Goal: Task Accomplishment & Management: Use online tool/utility

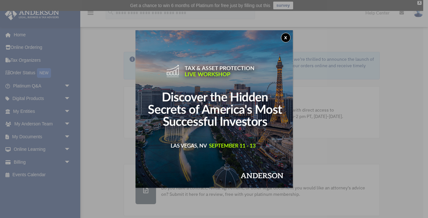
click at [286, 37] on button "x" at bounding box center [286, 38] width 10 height 10
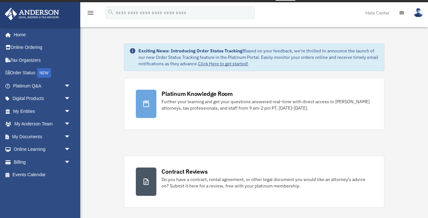
scroll to position [8, 0]
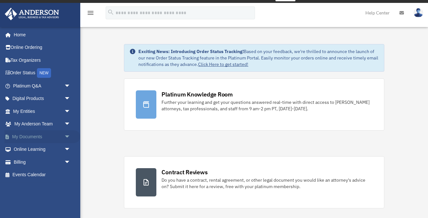
click at [30, 136] on link "My Documents arrow_drop_down" at bounding box center [42, 136] width 76 height 13
click at [67, 135] on span "arrow_drop_down" at bounding box center [70, 136] width 13 height 13
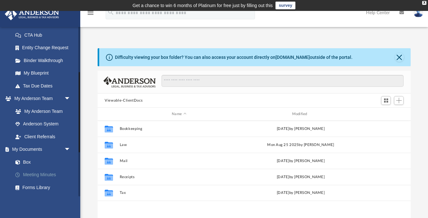
scroll to position [107, 0]
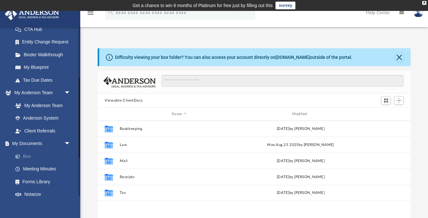
click at [29, 154] on link "Box" at bounding box center [44, 156] width 71 height 13
click at [27, 156] on link "Box" at bounding box center [44, 156] width 71 height 13
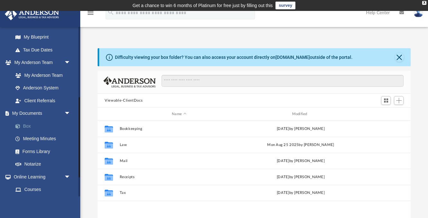
scroll to position [113, 0]
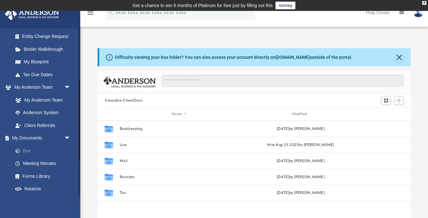
click at [19, 150] on span at bounding box center [21, 151] width 4 height 4
click at [28, 151] on link "Box" at bounding box center [44, 150] width 71 height 13
click at [399, 57] on button "Close" at bounding box center [399, 57] width 9 height 9
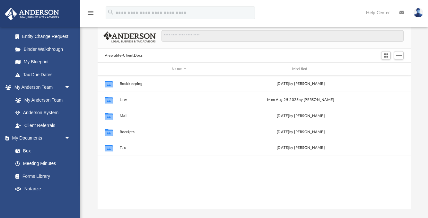
scroll to position [24, 0]
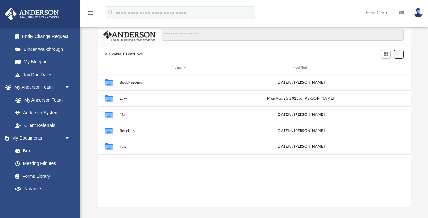
click at [399, 53] on span "Add" at bounding box center [398, 53] width 5 height 5
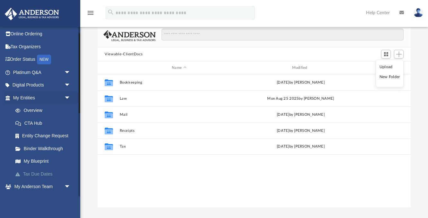
scroll to position [11, 0]
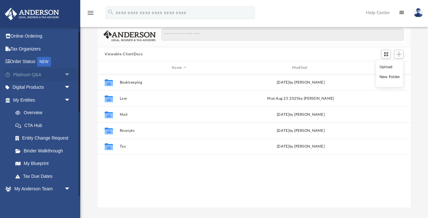
click at [37, 73] on link "Platinum Q&A arrow_drop_down" at bounding box center [42, 74] width 76 height 13
click at [37, 74] on link "Platinum Q&A arrow_drop_down" at bounding box center [42, 74] width 76 height 13
click at [67, 73] on span "arrow_drop_down" at bounding box center [70, 74] width 13 height 13
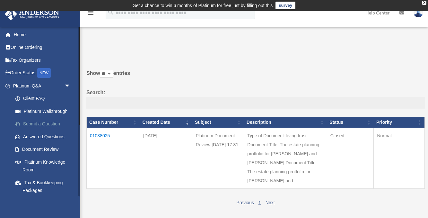
click at [42, 122] on link "Submit a Question" at bounding box center [44, 123] width 71 height 13
click at [42, 123] on link "Submit a Question" at bounding box center [44, 123] width 71 height 13
click at [43, 123] on link "Submit a Question" at bounding box center [44, 123] width 71 height 13
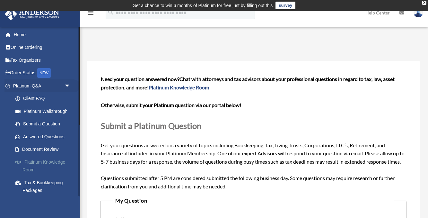
click at [23, 161] on span at bounding box center [21, 162] width 5 height 4
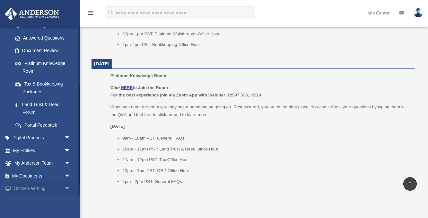
scroll to position [124, 0]
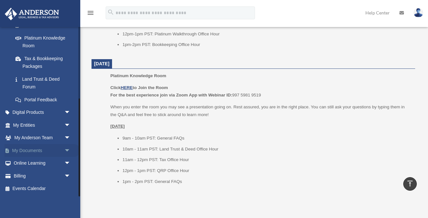
click at [68, 149] on span "arrow_drop_down" at bounding box center [70, 150] width 13 height 13
click at [26, 163] on link "Box" at bounding box center [44, 163] width 71 height 13
click at [26, 162] on link "Box" at bounding box center [44, 163] width 71 height 13
click at [19, 163] on span at bounding box center [21, 163] width 4 height 4
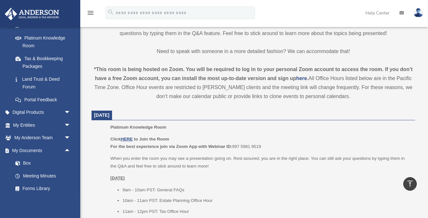
scroll to position [0, 0]
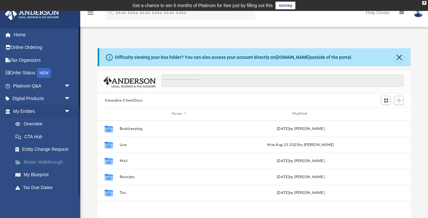
scroll to position [146, 313]
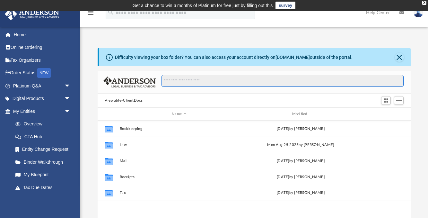
click at [167, 79] on input "Search files and folders" at bounding box center [282, 81] width 242 height 12
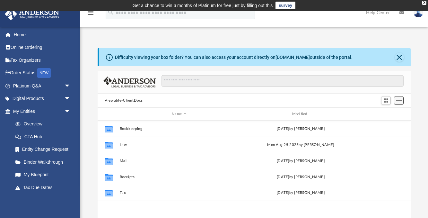
click at [399, 100] on span "Add" at bounding box center [398, 100] width 5 height 5
click at [384, 114] on li "Upload" at bounding box center [389, 112] width 21 height 7
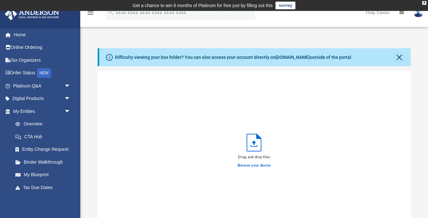
scroll to position [163, 313]
click at [243, 166] on label "Browse your device" at bounding box center [254, 165] width 33 height 6
click at [0, 0] on input "Browse your device" at bounding box center [0, 0] width 0 height 0
click at [401, 78] on button "Cancel this upload" at bounding box center [401, 79] width 8 height 8
click at [253, 143] on icon "Upload" at bounding box center [254, 142] width 14 height 17
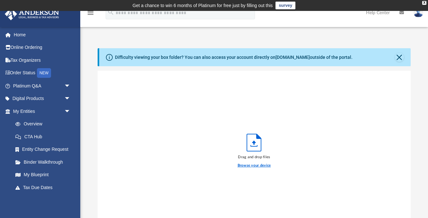
click at [241, 165] on label "Browse your device" at bounding box center [254, 165] width 33 height 6
click at [0, 0] on input "Browse your device" at bounding box center [0, 0] width 0 height 0
click at [402, 79] on button "Cancel this upload" at bounding box center [401, 79] width 8 height 8
click at [399, 56] on button "Close" at bounding box center [399, 57] width 9 height 9
